Goal: Information Seeking & Learning: Learn about a topic

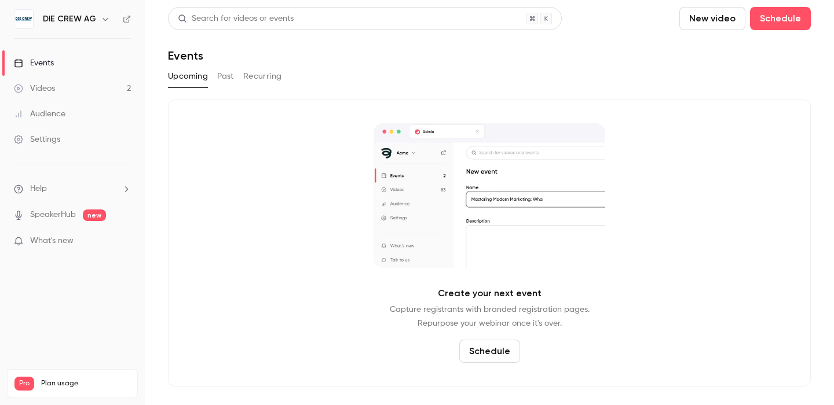
click at [223, 76] on button "Past" at bounding box center [225, 76] width 17 height 19
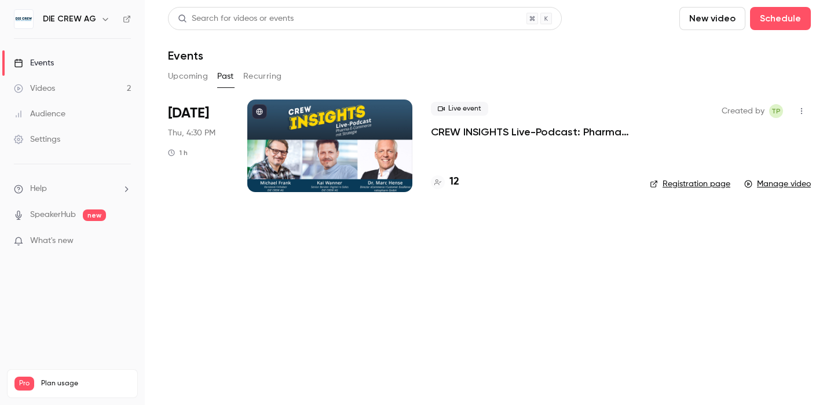
click at [479, 130] on p "CREW INSIGHTS Live-Podcast: Pharma-E-Commerce mit Strategie" at bounding box center [531, 132] width 200 height 14
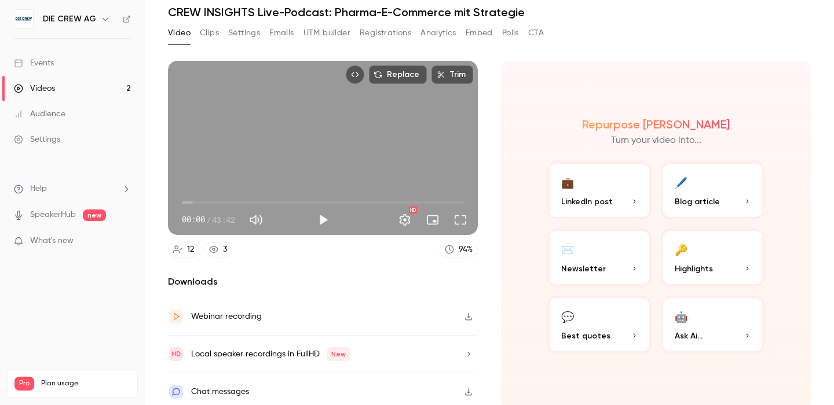
scroll to position [41, 0]
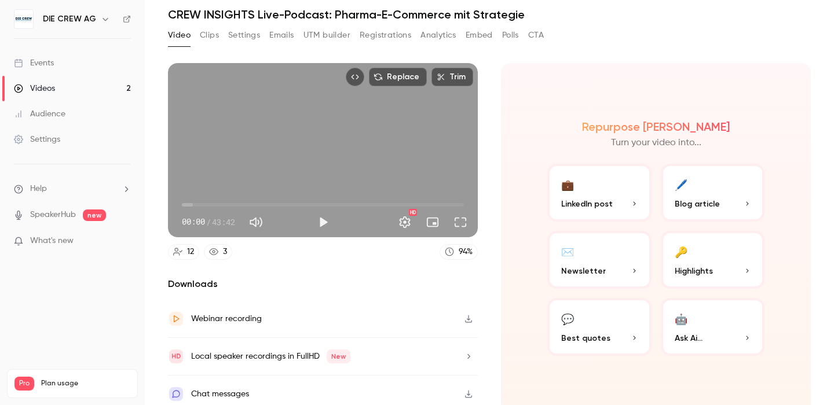
click at [581, 325] on button "💬 Best quotes" at bounding box center [599, 327] width 104 height 58
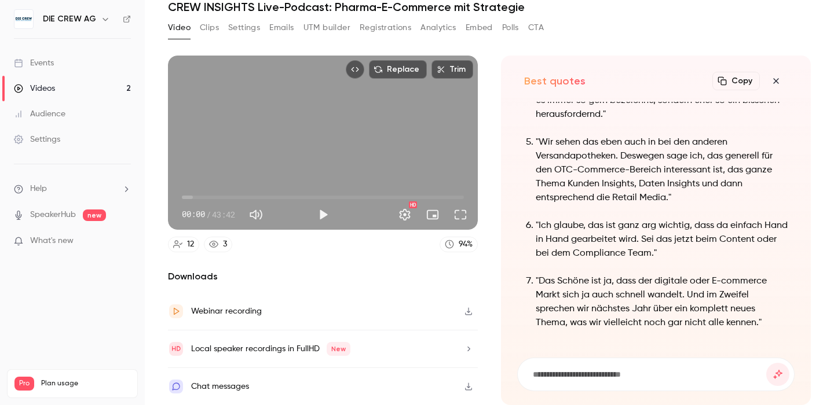
scroll to position [-233, 0]
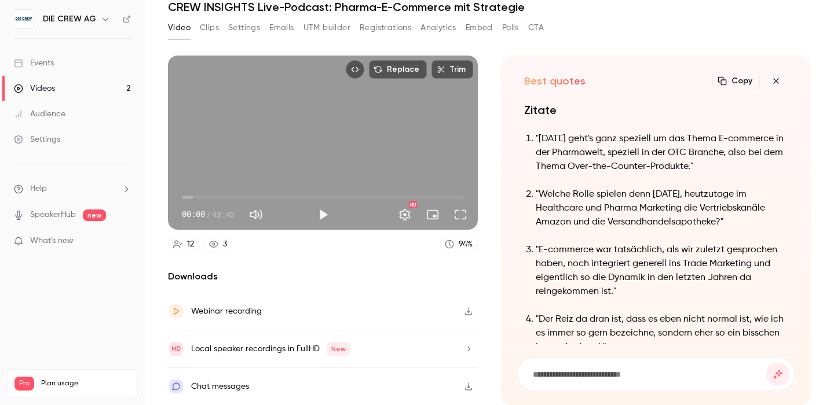
click at [735, 79] on button "Copy" at bounding box center [735, 81] width 47 height 19
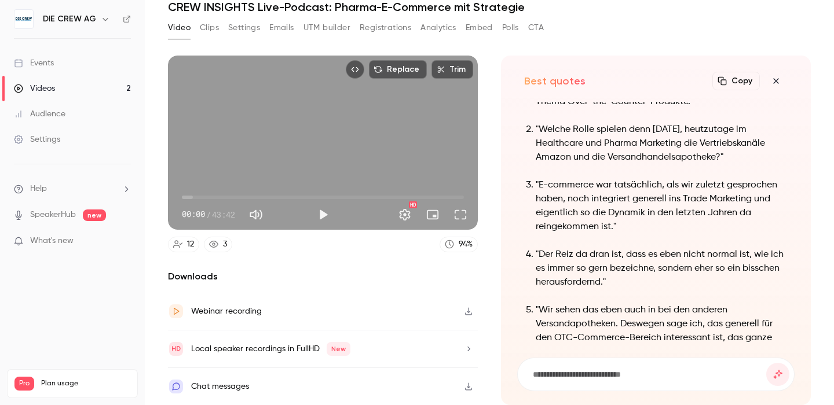
scroll to position [0, 0]
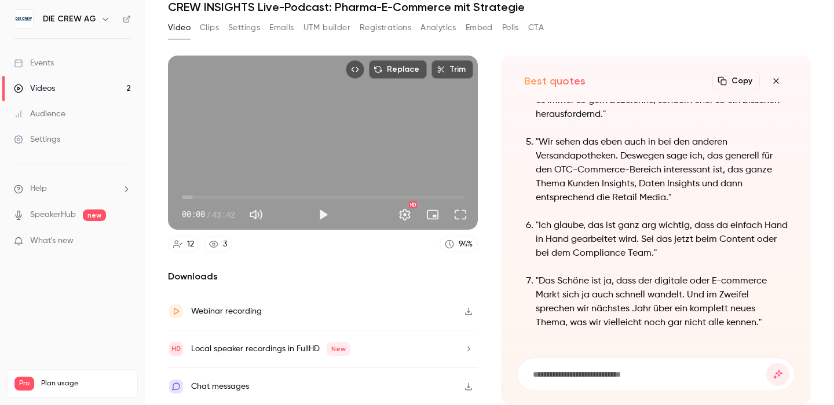
click at [775, 79] on icon "button" at bounding box center [776, 80] width 14 height 9
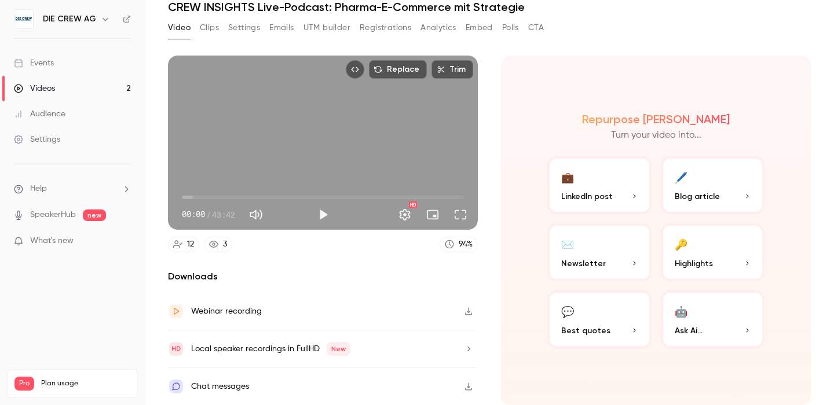
click at [698, 254] on button "🔑 Highlights" at bounding box center [713, 253] width 104 height 58
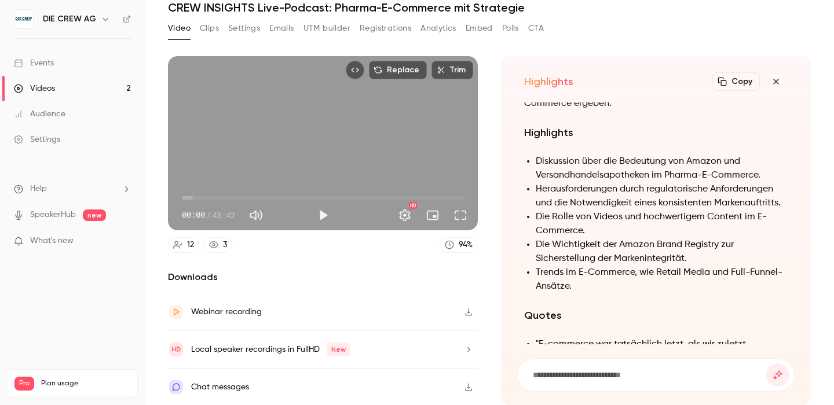
scroll to position [-576, 0]
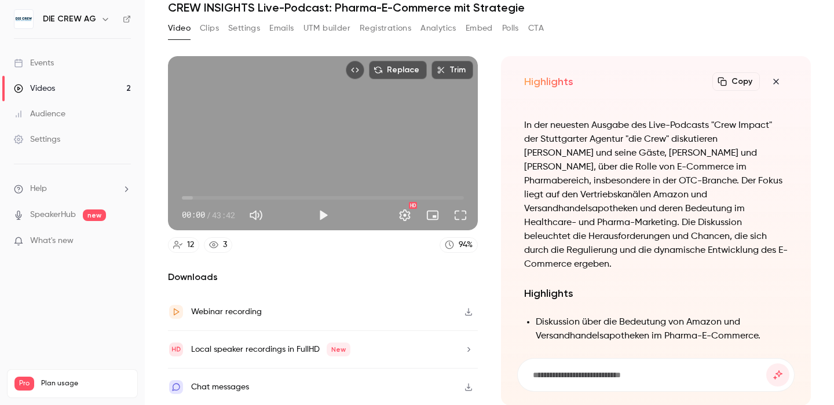
click at [724, 81] on icon "button" at bounding box center [722, 81] width 9 height 9
click at [775, 80] on icon "button" at bounding box center [776, 81] width 14 height 9
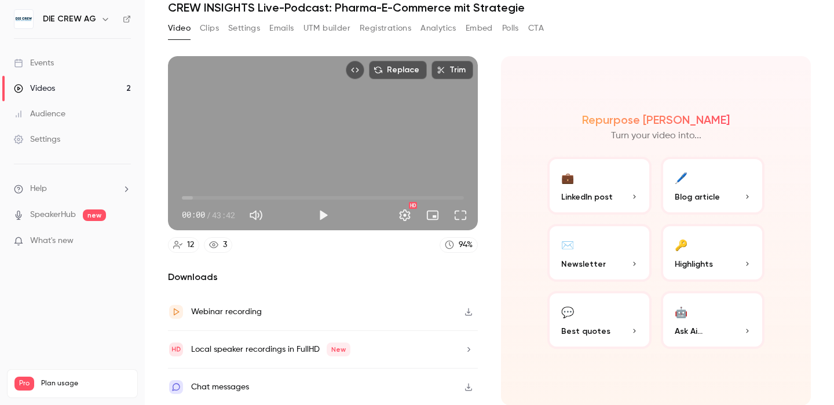
scroll to position [46, 0]
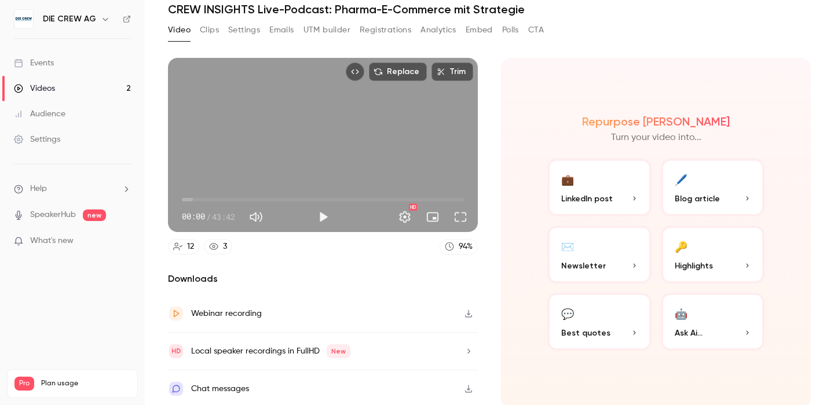
click at [704, 193] on span "Blog article" at bounding box center [697, 199] width 45 height 12
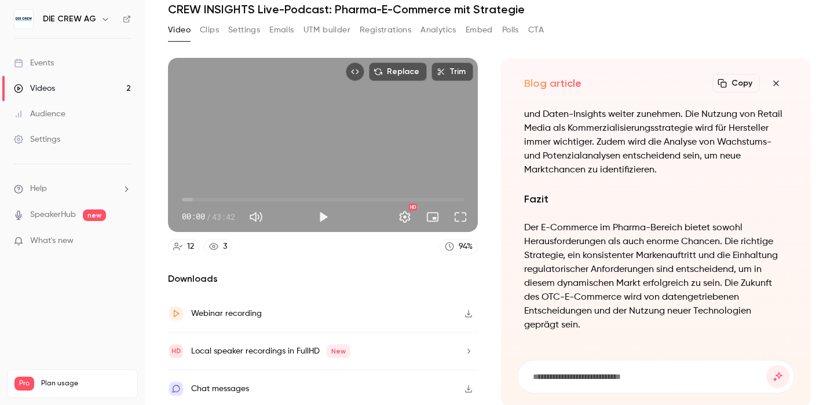
click at [731, 85] on button "Copy" at bounding box center [735, 83] width 47 height 19
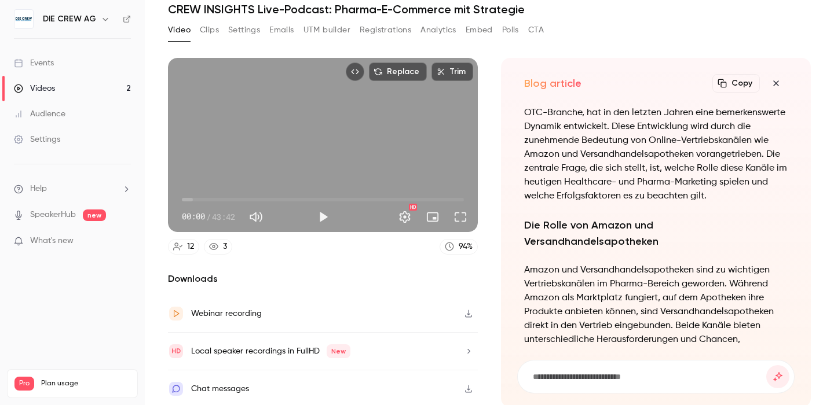
scroll to position [-875, 0]
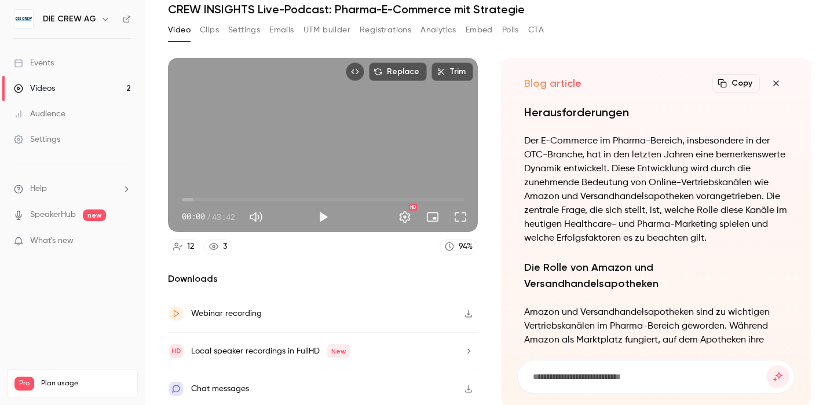
click at [774, 79] on icon "button" at bounding box center [776, 83] width 14 height 9
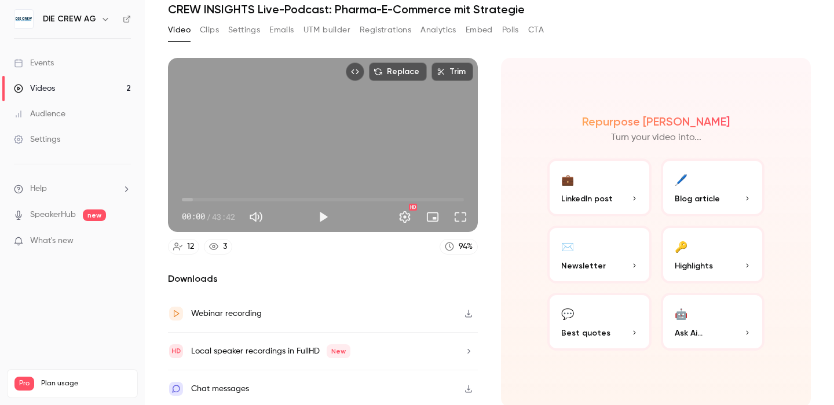
click at [595, 182] on button "💼 LinkedIn post" at bounding box center [599, 188] width 104 height 58
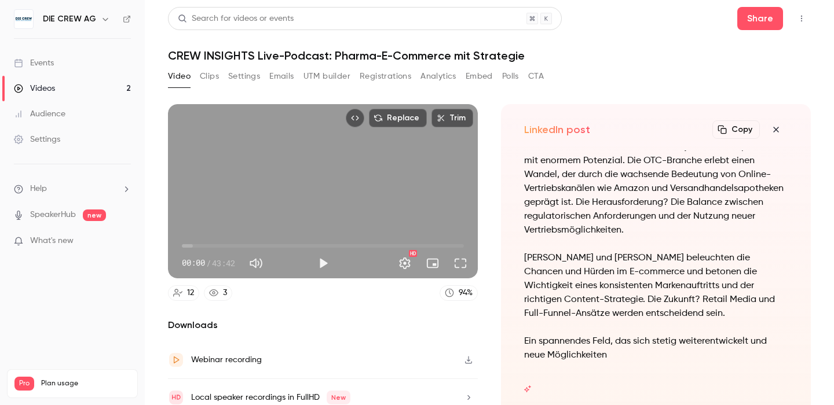
scroll to position [49, 0]
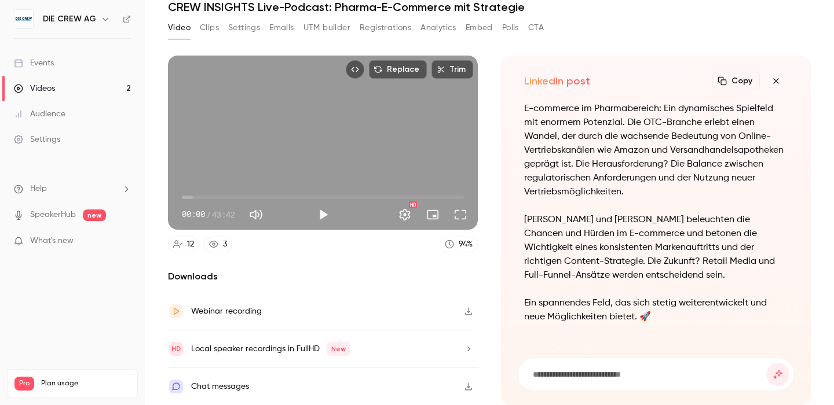
click at [736, 82] on button "Copy" at bounding box center [735, 81] width 47 height 19
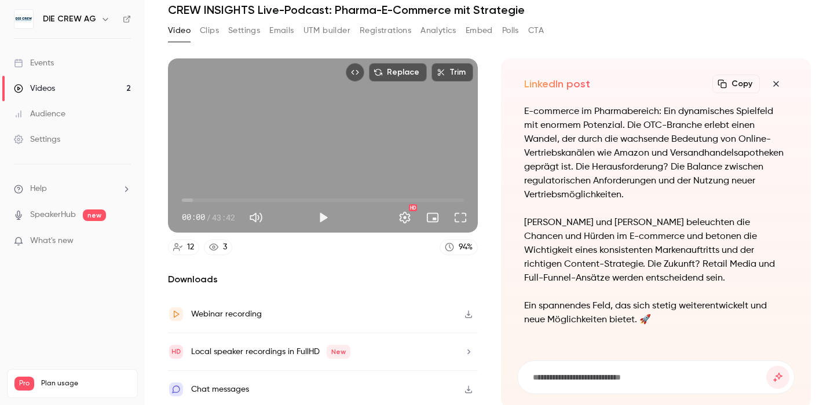
click at [775, 81] on icon "button" at bounding box center [776, 83] width 14 height 9
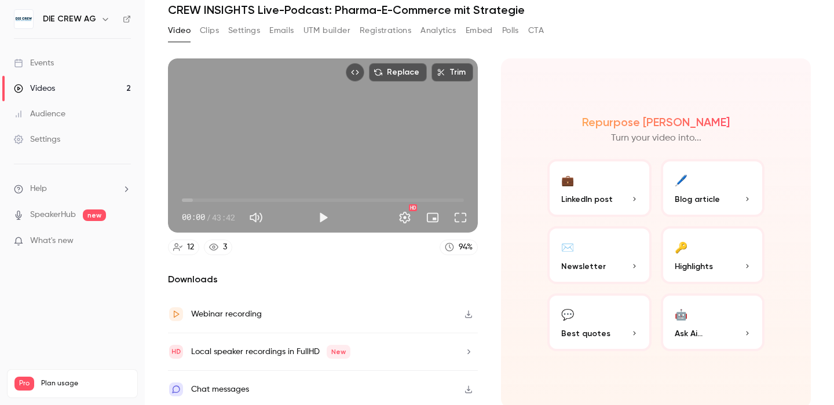
click at [687, 254] on button "🔑 Highlights" at bounding box center [713, 255] width 104 height 58
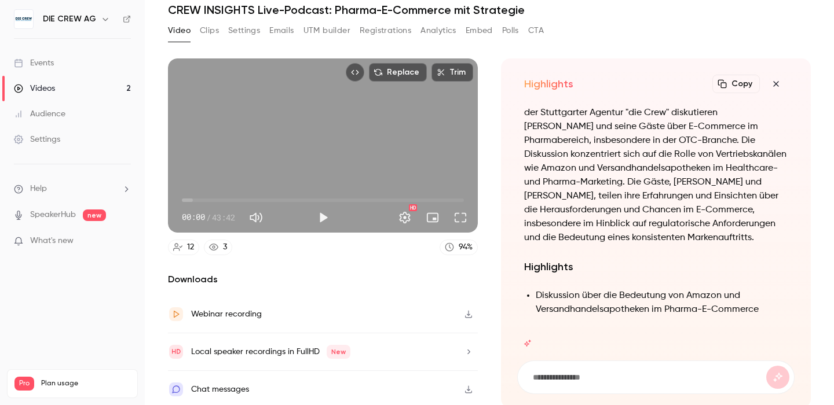
scroll to position [49, 0]
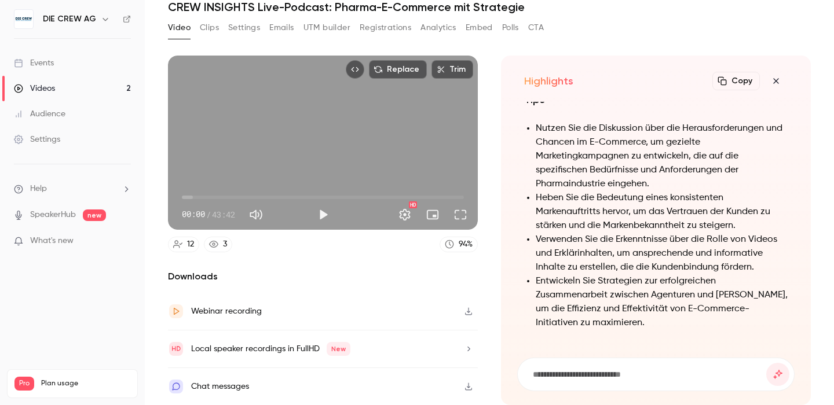
click at [778, 81] on icon "button" at bounding box center [776, 80] width 14 height 9
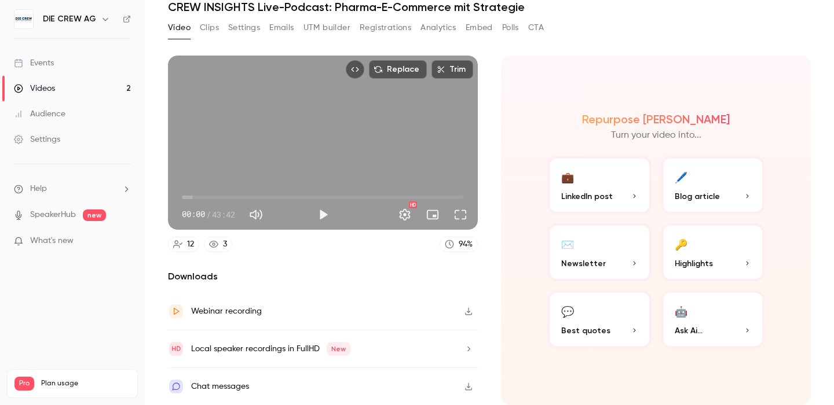
click at [687, 325] on span "Ask Ai..." at bounding box center [689, 331] width 28 height 12
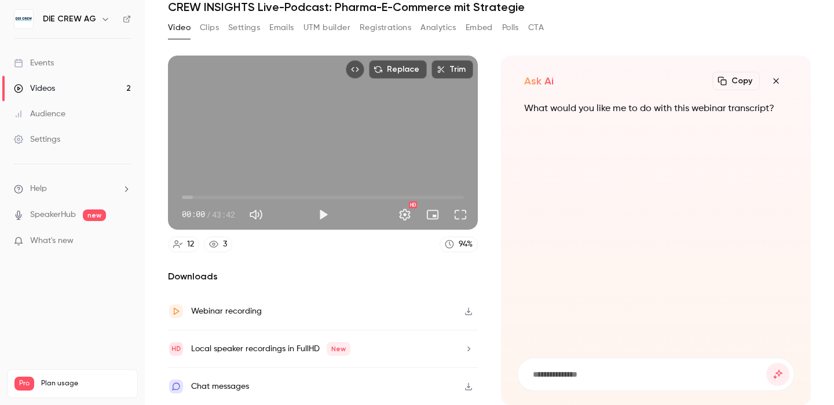
click at [775, 82] on icon "button" at bounding box center [775, 80] width 5 height 5
